Goal: Task Accomplishment & Management: Manage account settings

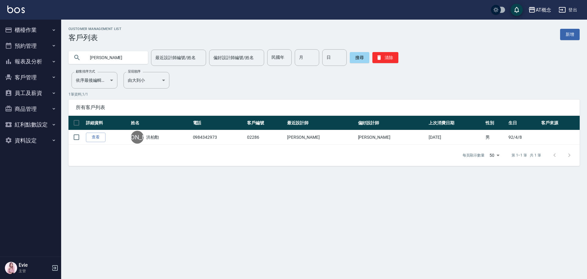
type input "[PERSON_NAME]"
type input "李睿恩"
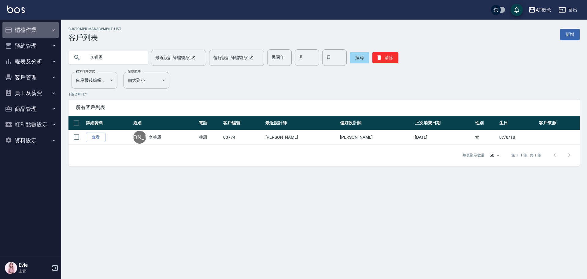
click at [29, 29] on button "櫃檯作業" at bounding box center [30, 30] width 56 height 16
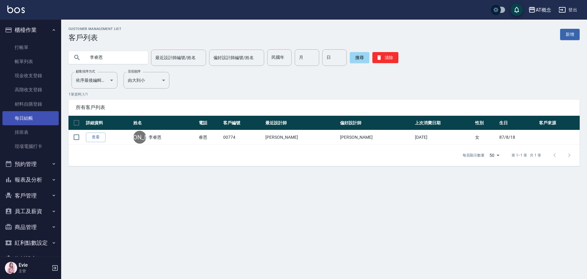
click at [25, 117] on link "每日結帳" at bounding box center [30, 118] width 56 height 14
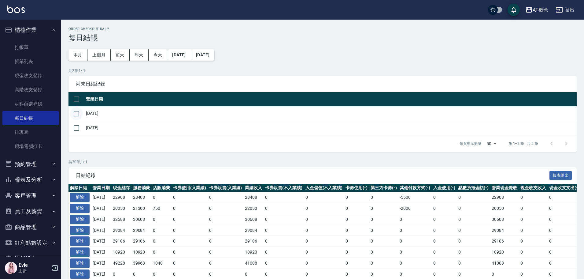
click at [77, 113] on input "checkbox" at bounding box center [76, 113] width 13 height 13
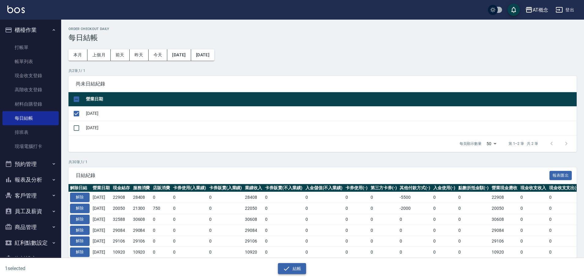
click at [293, 267] on button "結帳" at bounding box center [292, 268] width 28 height 11
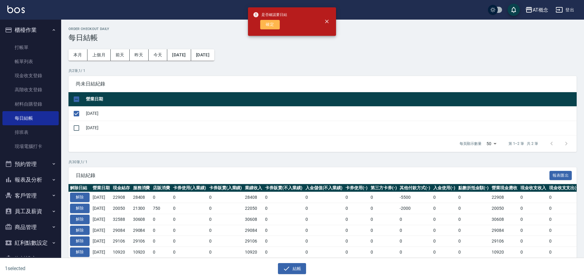
drag, startPoint x: 271, startPoint y: 24, endPoint x: 248, endPoint y: 44, distance: 30.3
click at [270, 26] on button "確定" at bounding box center [270, 24] width 20 height 9
checkbox input "false"
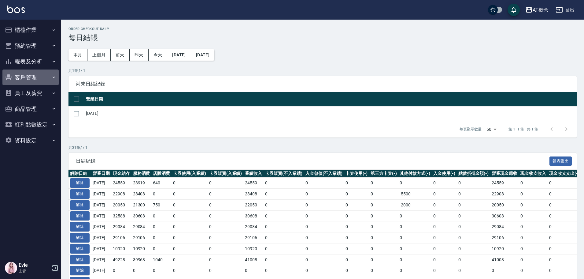
click at [26, 73] on button "客戶管理" at bounding box center [30, 77] width 56 height 16
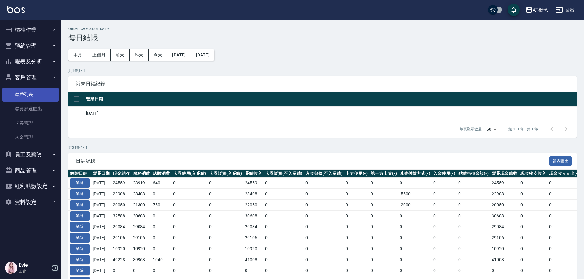
click at [28, 93] on link "客戶列表" at bounding box center [30, 94] width 56 height 14
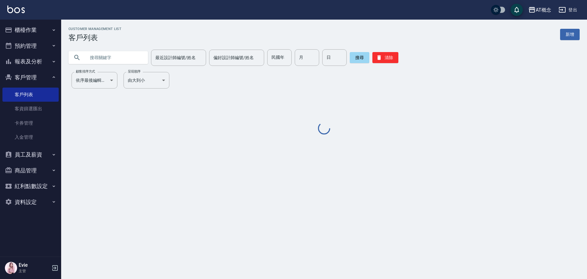
click at [116, 63] on input "text" at bounding box center [115, 57] width 58 height 17
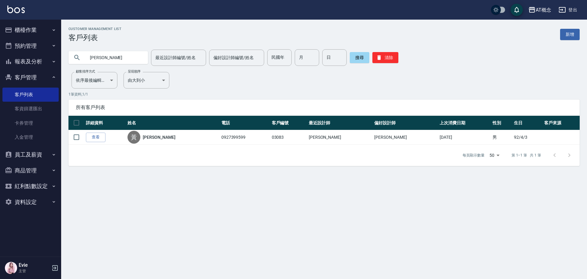
drag, startPoint x: 60, startPoint y: 61, endPoint x: 14, endPoint y: 64, distance: 46.3
click at [14, 64] on div "AT概念 登出 櫃檯作業 打帳單 帳單列表 現金收支登錄 高階收支登錄 材料自購登錄 每日結帳 排班表 現場電腦打卡 預約管理 預約管理 單日預約紀錄 單週預…" at bounding box center [293, 139] width 587 height 279
type input "金馨"
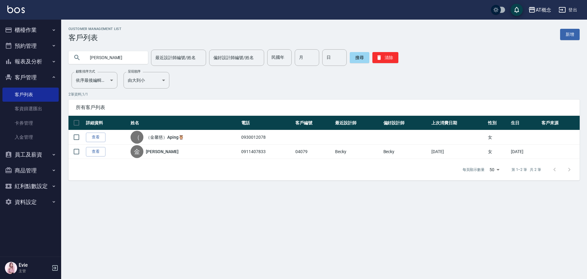
click at [32, 32] on button "櫃檯作業" at bounding box center [30, 30] width 56 height 16
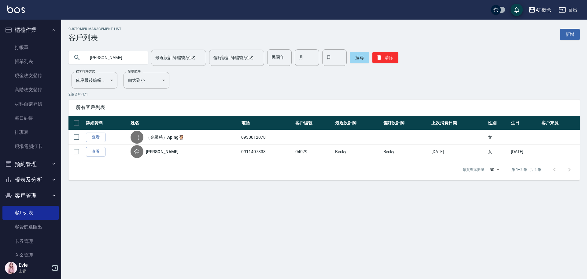
click at [32, 180] on button "報表及分析" at bounding box center [30, 180] width 56 height 16
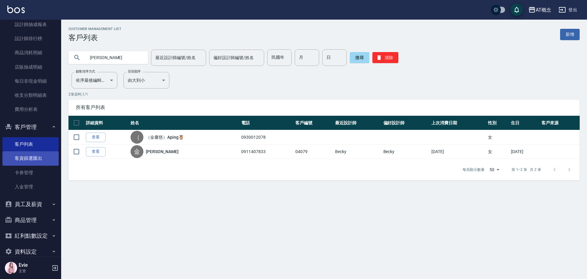
scroll to position [366, 0]
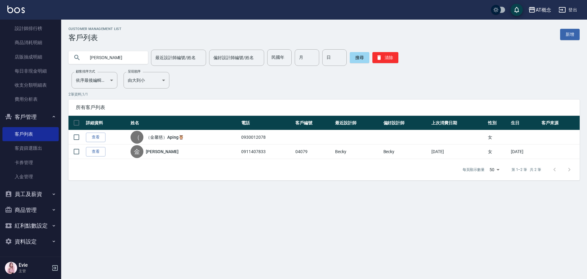
click at [43, 228] on button "紅利點數設定" at bounding box center [30, 226] width 56 height 16
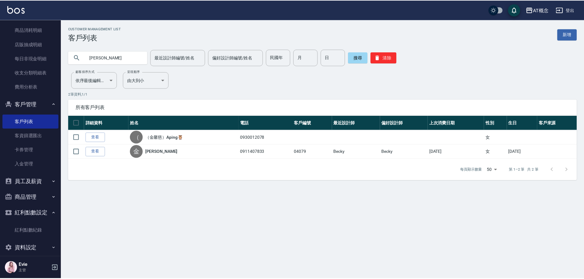
scroll to position [385, 0]
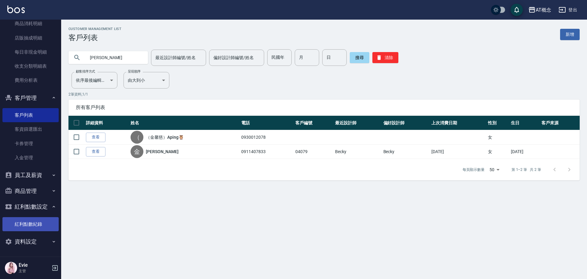
click at [39, 224] on link "紅利點數紀錄" at bounding box center [30, 224] width 56 height 14
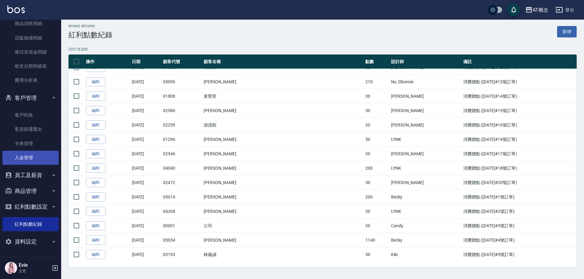
scroll to position [3, 0]
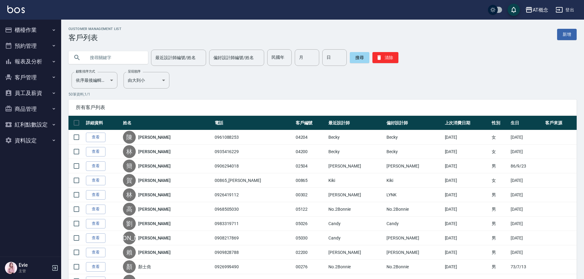
click at [126, 56] on input "text" at bounding box center [115, 57] width 58 height 17
type input "t"
type input "林聲"
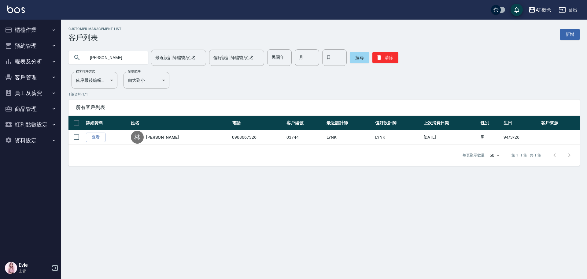
click at [28, 31] on button "櫃檯作業" at bounding box center [30, 30] width 56 height 16
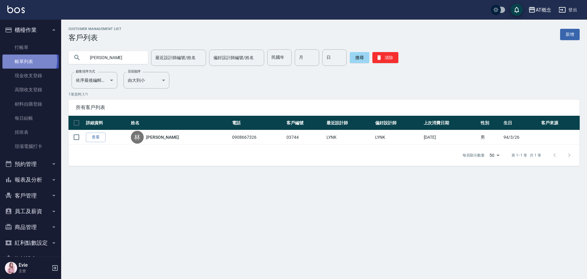
click at [26, 60] on link "帳單列表" at bounding box center [30, 61] width 56 height 14
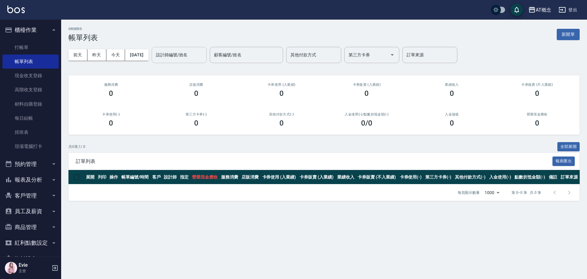
click at [174, 56] on input "設計師編號/姓名" at bounding box center [179, 55] width 50 height 11
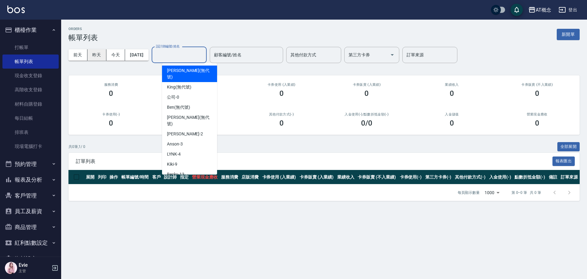
click at [91, 56] on button "昨天" at bounding box center [96, 54] width 19 height 11
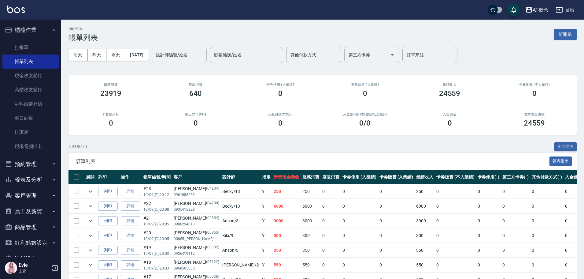
click at [175, 54] on input "設計師編號/姓名" at bounding box center [179, 55] width 50 height 11
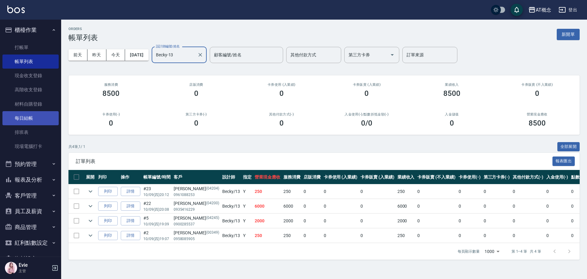
type input "Becky-13"
click at [26, 115] on link "每日結帳" at bounding box center [30, 118] width 56 height 14
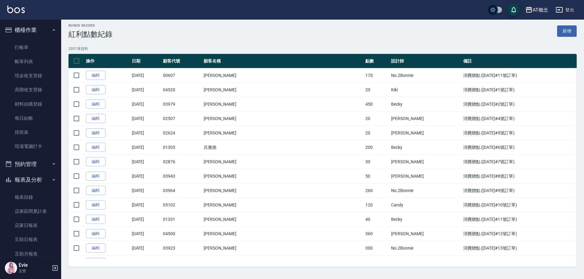
scroll to position [1101, 0]
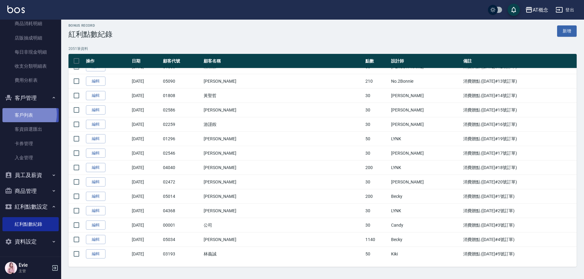
click at [24, 114] on link "客戶列表" at bounding box center [30, 115] width 56 height 14
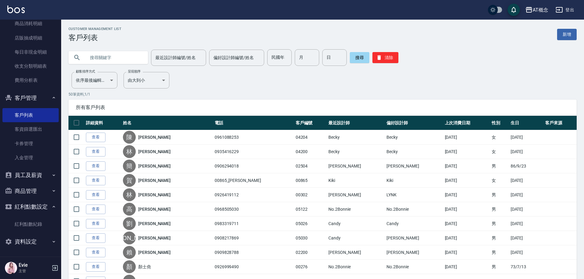
click at [108, 58] on input "text" at bounding box center [115, 57] width 58 height 17
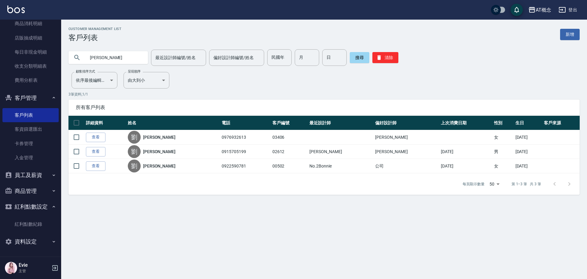
type input "劉"
type input "04208"
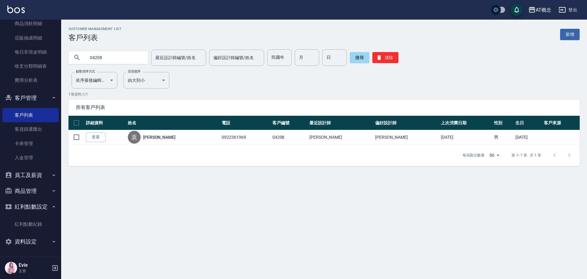
click at [144, 34] on div "Customer Management List 客戶列表 新增" at bounding box center [325, 34] width 512 height 15
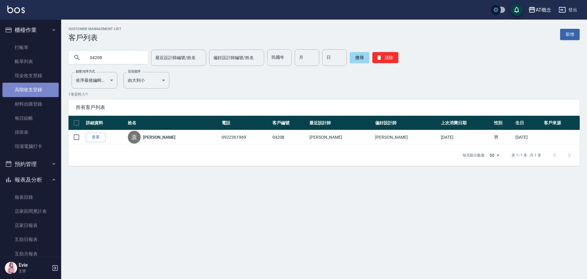
click at [32, 90] on link "高階收支登錄" at bounding box center [30, 90] width 56 height 14
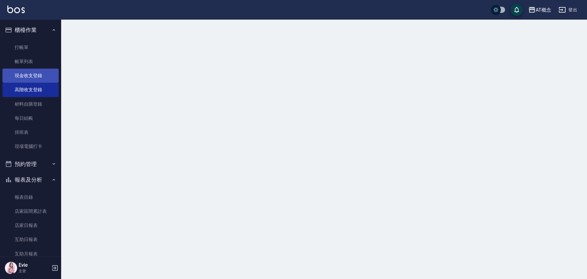
click at [33, 75] on link "現金收支登錄" at bounding box center [30, 76] width 56 height 14
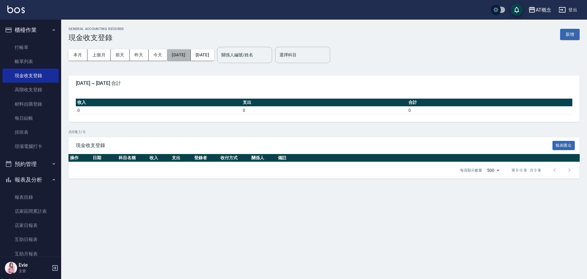
click at [175, 54] on button "2025/10/01" at bounding box center [179, 54] width 24 height 11
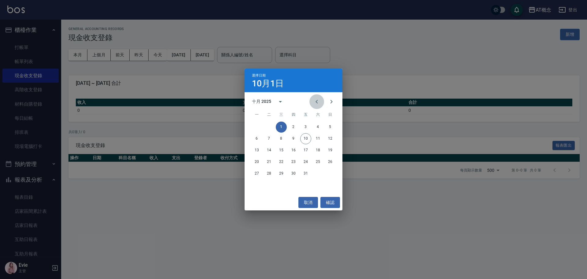
click at [320, 100] on icon "Previous month" at bounding box center [316, 101] width 7 height 7
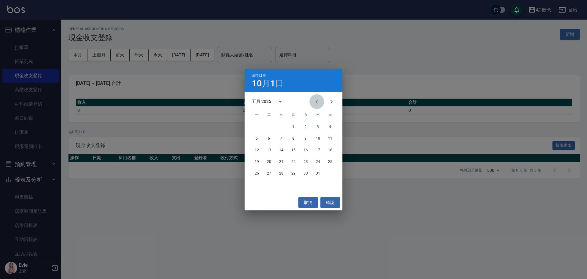
click at [320, 100] on icon "Previous month" at bounding box center [316, 101] width 7 height 7
click at [320, 99] on icon "Previous month" at bounding box center [316, 101] width 7 height 7
click at [281, 126] on button "1" at bounding box center [281, 126] width 11 height 11
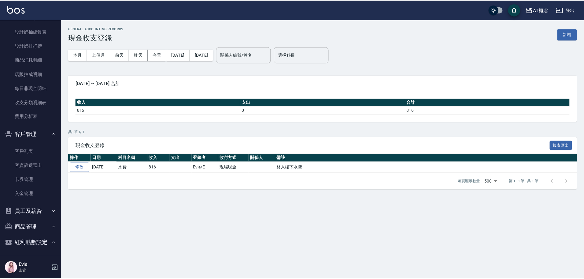
scroll to position [385, 0]
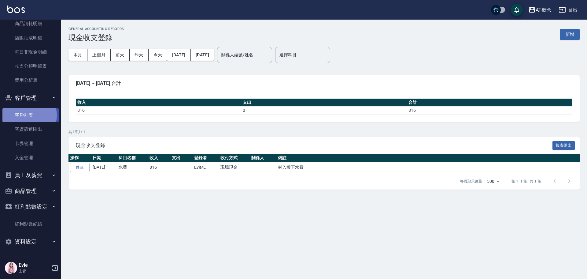
click at [29, 115] on link "客戶列表" at bounding box center [30, 115] width 56 height 14
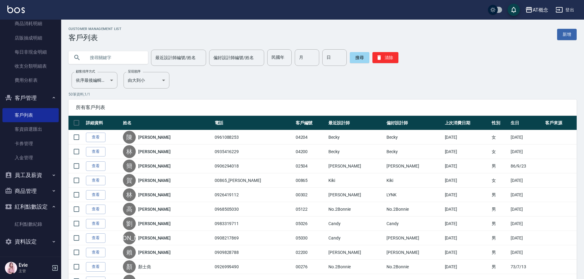
click at [117, 56] on input "text" at bounding box center [115, 57] width 58 height 17
type input "04208"
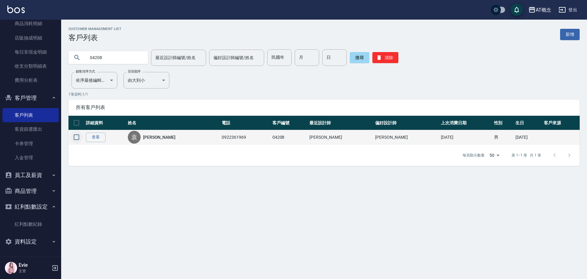
click at [74, 137] on input "checkbox" at bounding box center [76, 137] width 13 height 13
checkbox input "true"
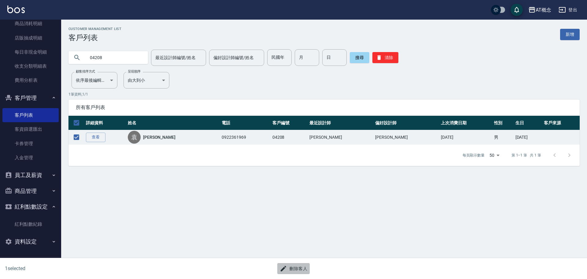
click at [303, 273] on button "刪除客人" at bounding box center [293, 268] width 32 height 11
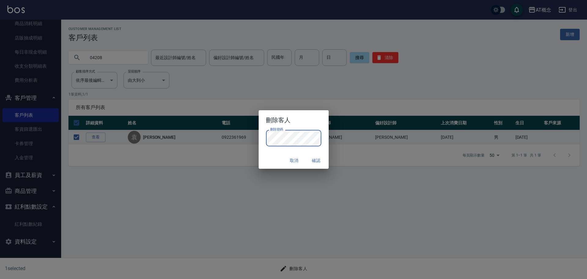
drag, startPoint x: 269, startPoint y: 156, endPoint x: 275, endPoint y: 162, distance: 8.2
click at [269, 156] on div "取消 確認" at bounding box center [294, 160] width 70 height 16
click at [316, 161] on button "確認" at bounding box center [317, 160] width 20 height 11
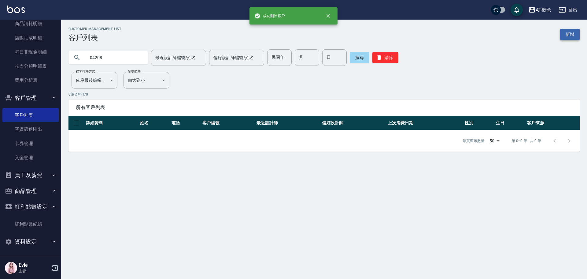
click at [572, 36] on link "新增" at bounding box center [570, 34] width 20 height 11
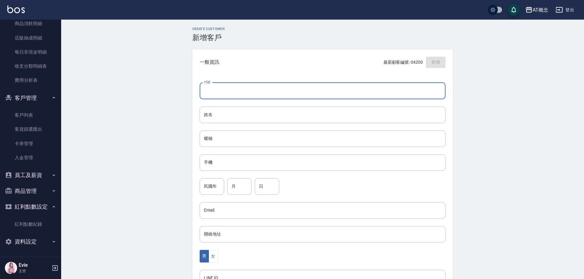
click at [245, 93] on input "代號" at bounding box center [323, 91] width 246 height 17
type input "04208"
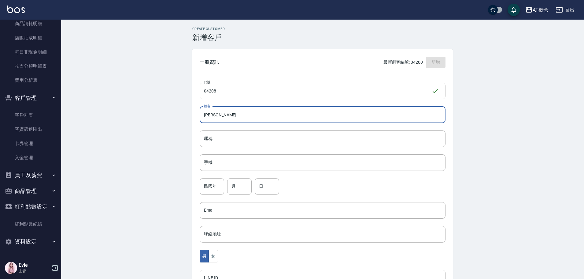
type input "王秀翔"
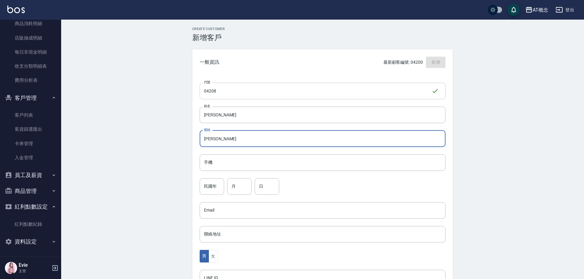
type input "秀翔"
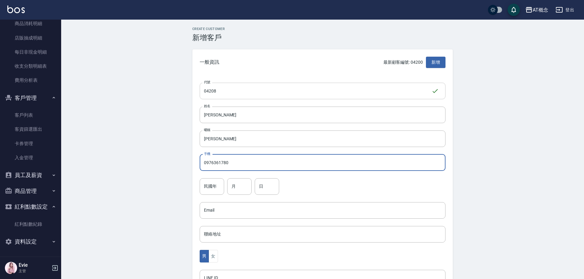
type input "0976361780"
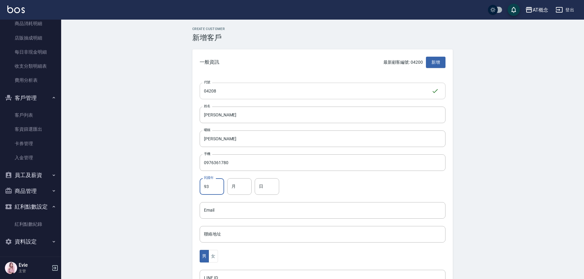
type input "93"
type input "12"
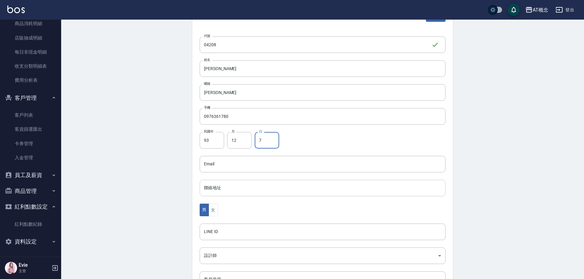
scroll to position [120, 0]
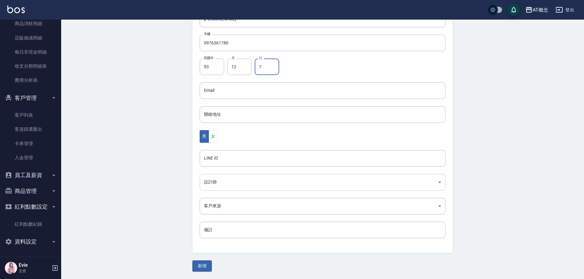
type input "7"
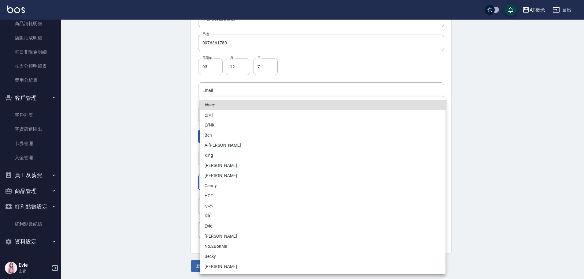
click at [219, 183] on body "AT概念 登出 櫃檯作業 打帳單 帳單列表 現金收支登錄 高階收支登錄 材料自購登錄 每日結帳 排班表 現場電腦打卡 預約管理 預約管理 單日預約紀錄 單週預…" at bounding box center [292, 79] width 584 height 398
click at [222, 235] on li "安森Anson" at bounding box center [323, 236] width 246 height 10
type input "6d66dedd-d7e3-492f-8c05-f4e40e3a1c36"
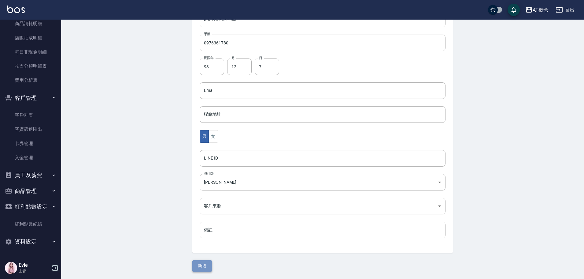
click at [208, 265] on button "新增" at bounding box center [202, 265] width 20 height 11
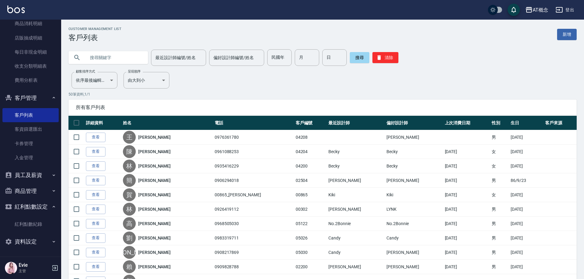
click at [121, 58] on input "text" at bounding box center [115, 57] width 58 height 17
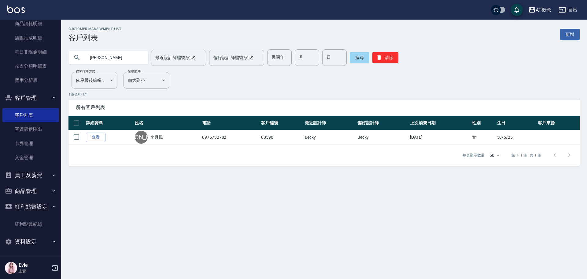
type input "李"
type input "唐瑋"
